Goal: Information Seeking & Learning: Learn about a topic

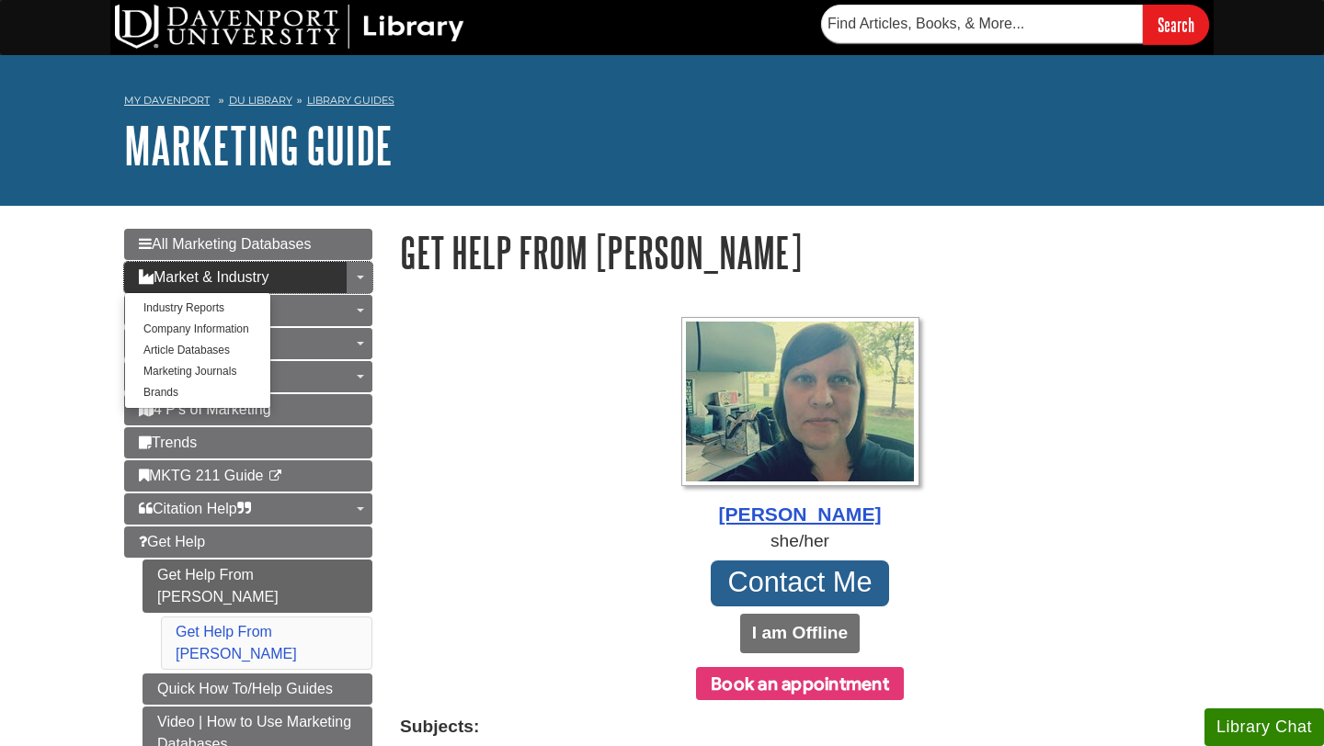
click at [262, 277] on span "Market & Industry" at bounding box center [204, 277] width 130 height 16
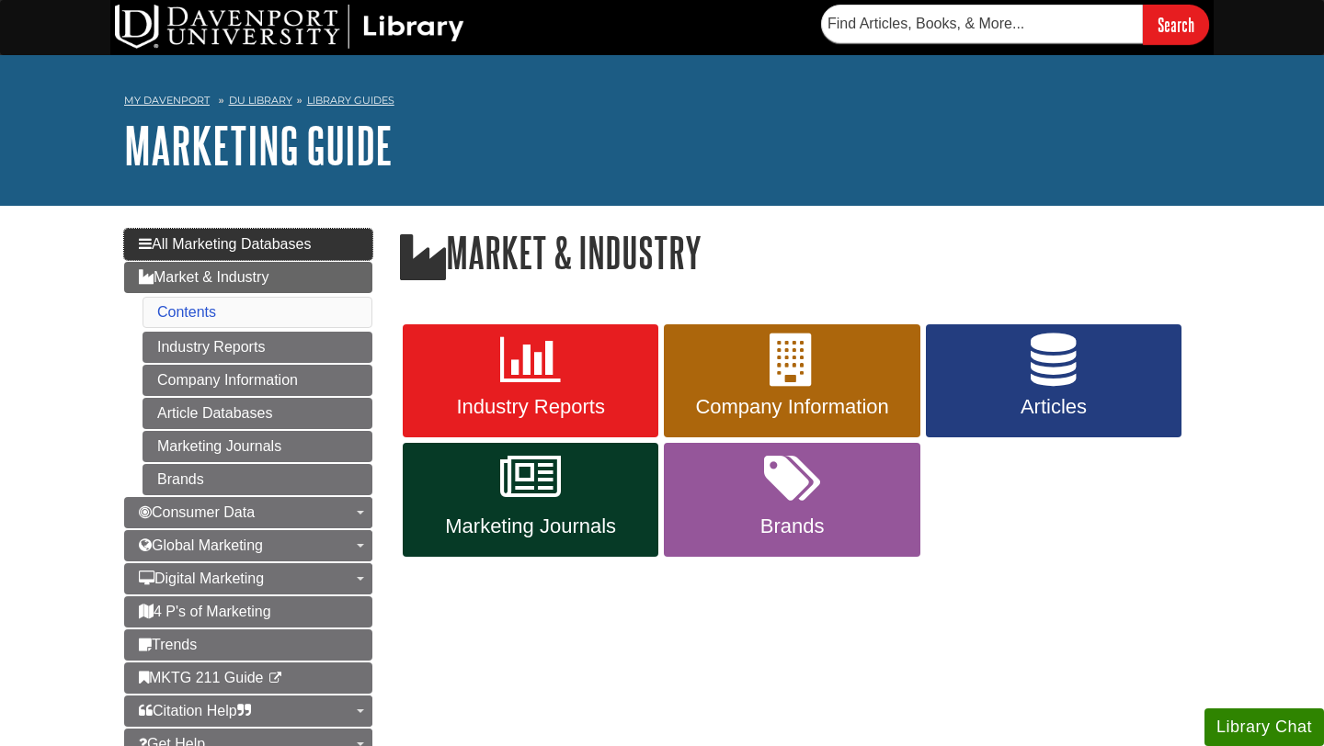
click at [256, 238] on span "All Marketing Databases" at bounding box center [225, 244] width 172 height 16
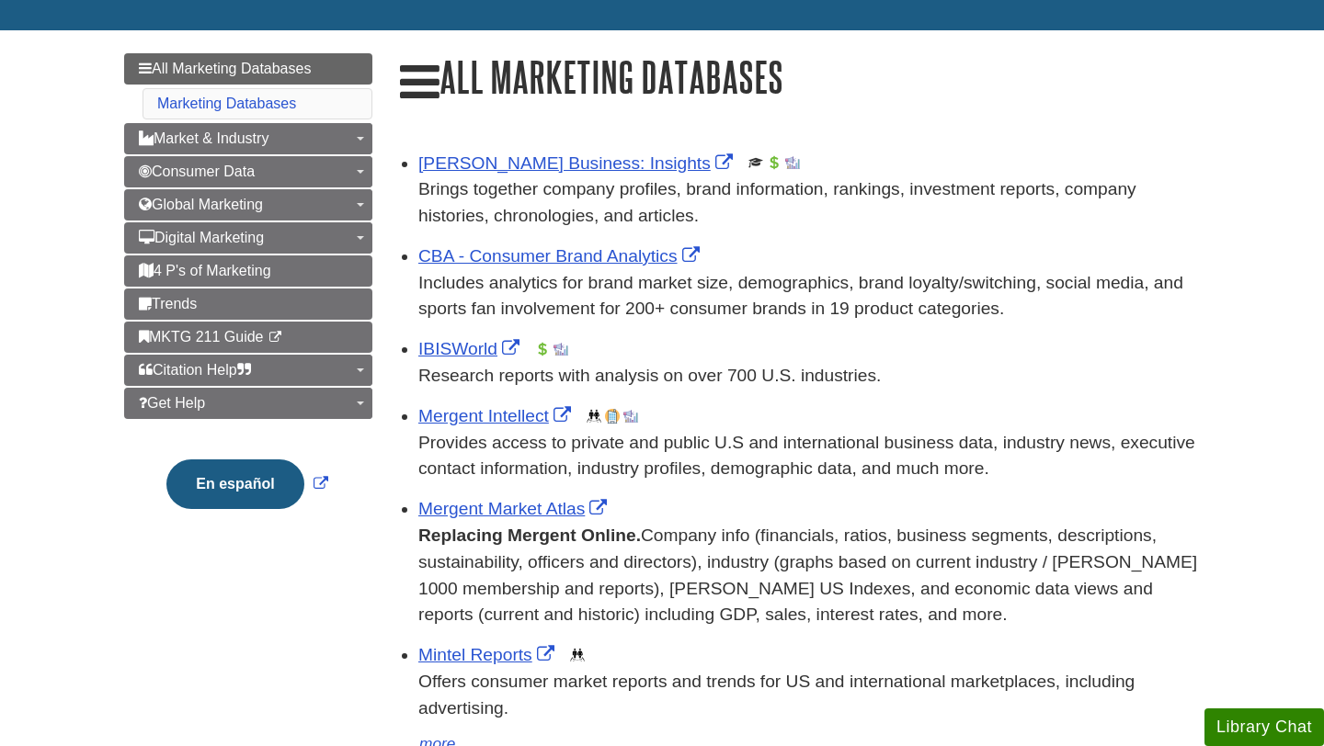
scroll to position [194, 0]
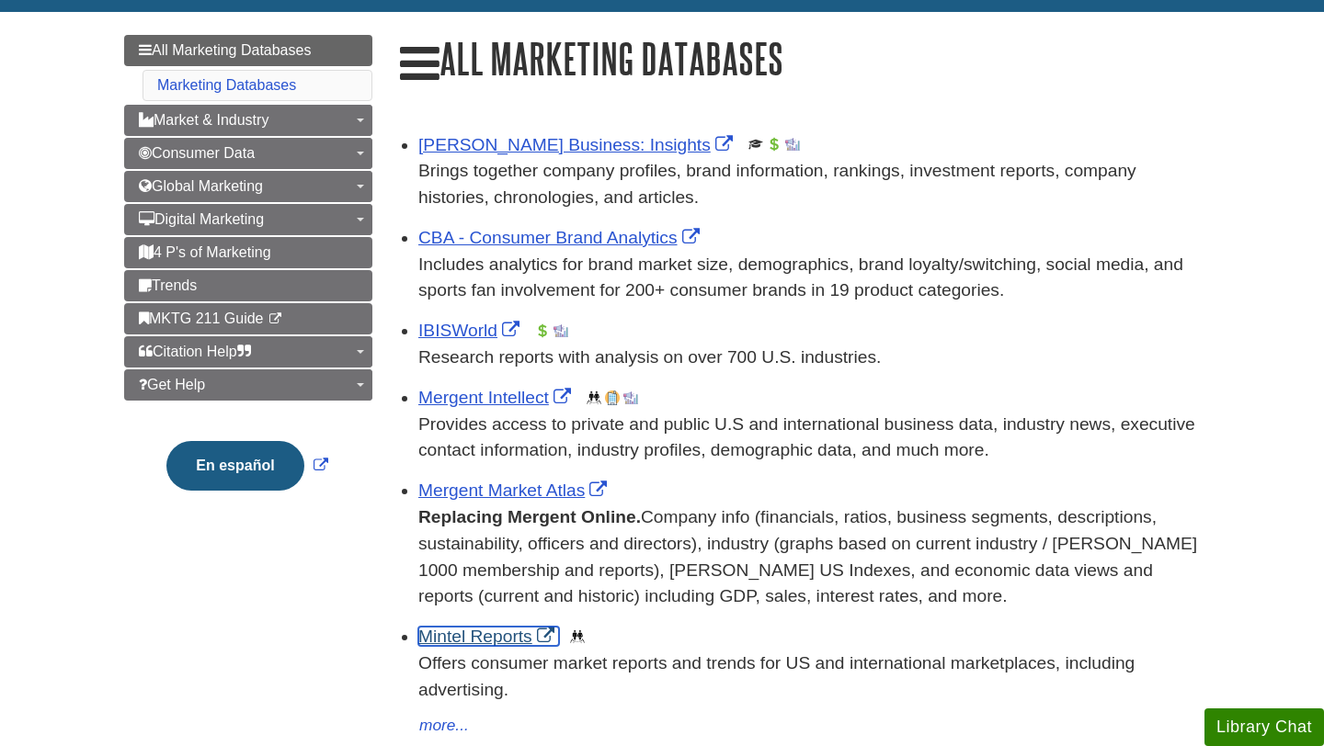
click at [494, 637] on link "Mintel Reports" at bounding box center [488, 636] width 141 height 19
